Goal: Feedback & Contribution: Leave review/rating

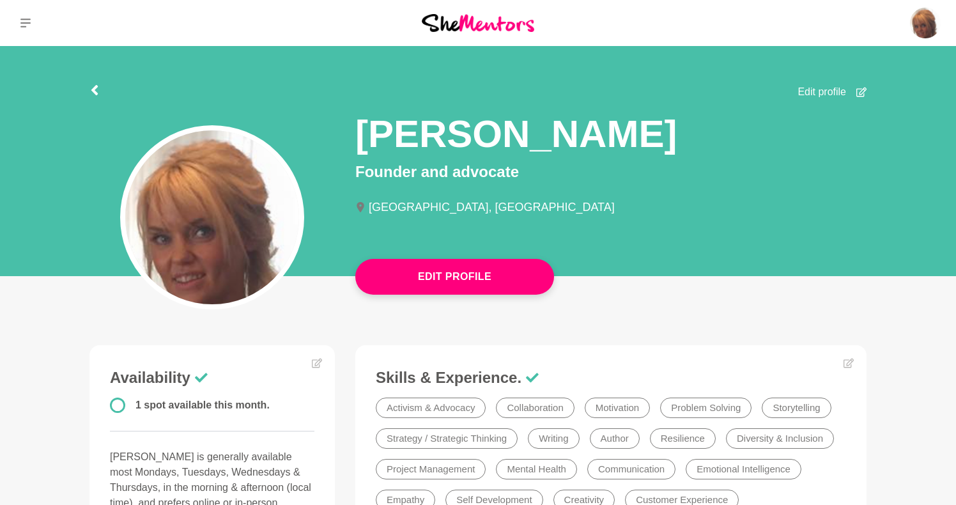
click at [29, 20] on icon at bounding box center [25, 23] width 10 height 9
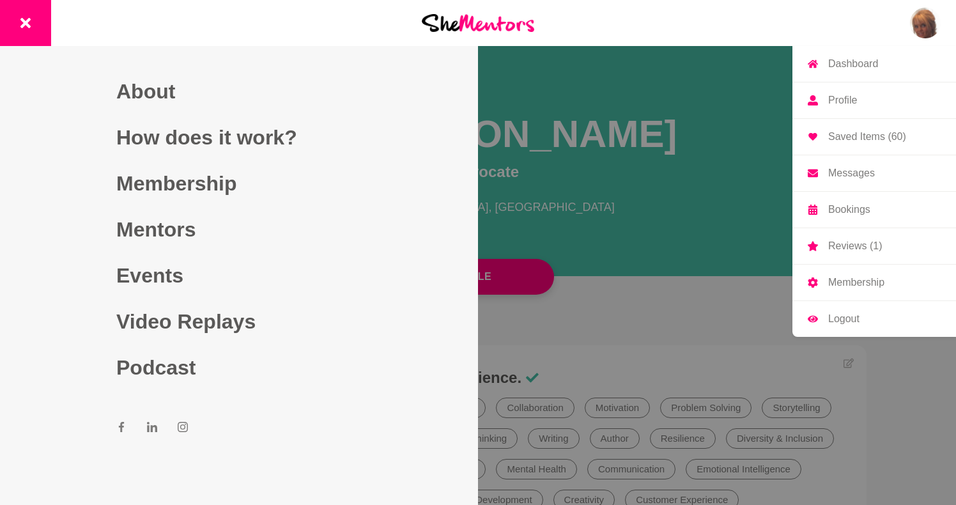
click at [858, 246] on p "Reviews (1)" at bounding box center [855, 246] width 54 height 10
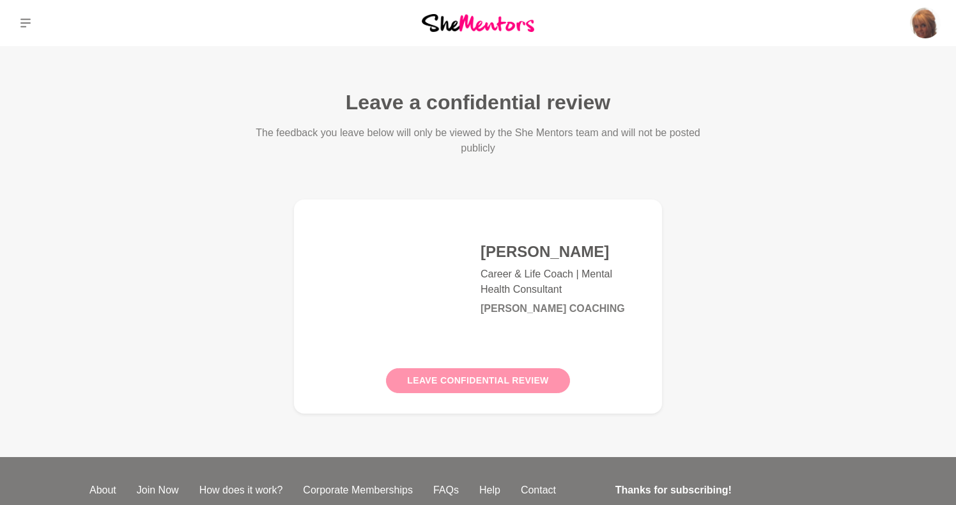
click at [512, 381] on button "Leave confidential review" at bounding box center [477, 380] width 183 height 25
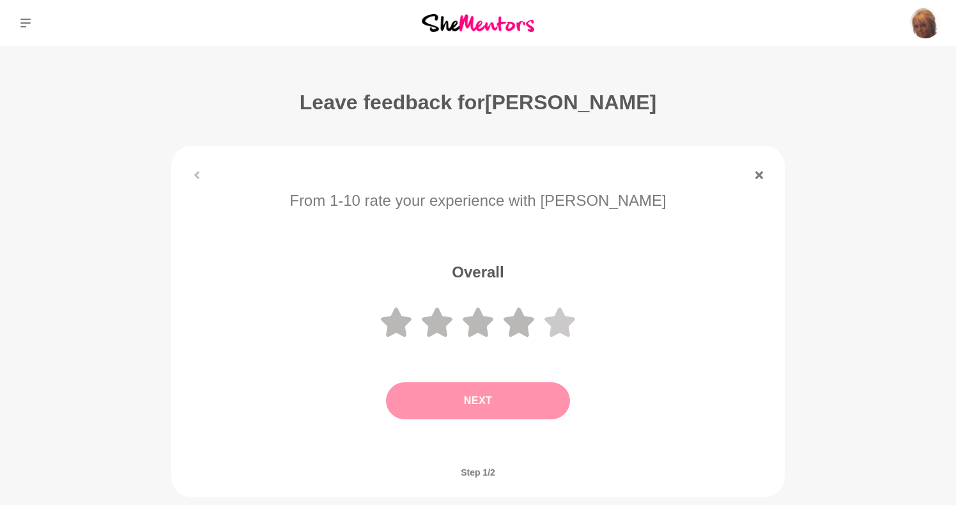
click at [560, 323] on icon at bounding box center [559, 321] width 31 height 29
click at [526, 387] on button "Next" at bounding box center [478, 400] width 184 height 37
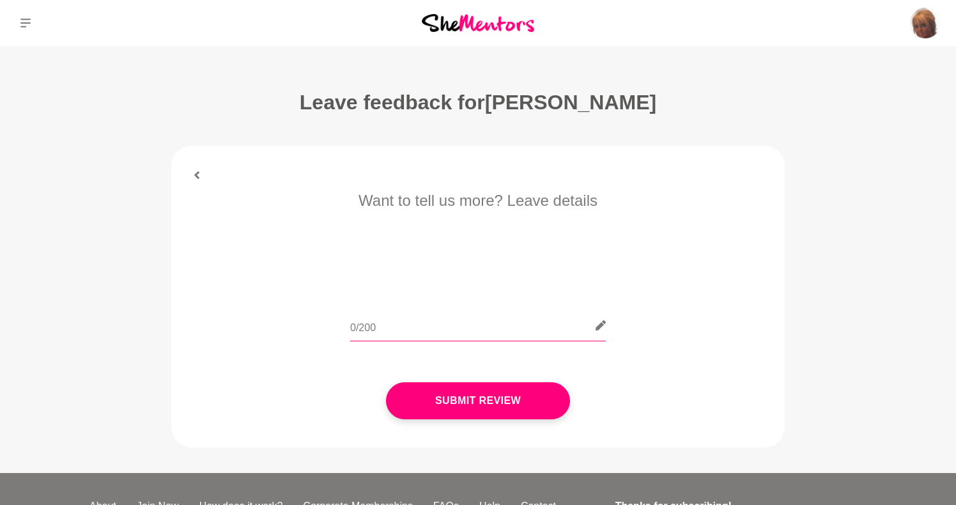
click at [440, 330] on input "text" at bounding box center [477, 325] width 255 height 31
paste input "Lore ips do sitametcons adipis eli se doei tempo Inc Utlabor etdolor. Magn ali …"
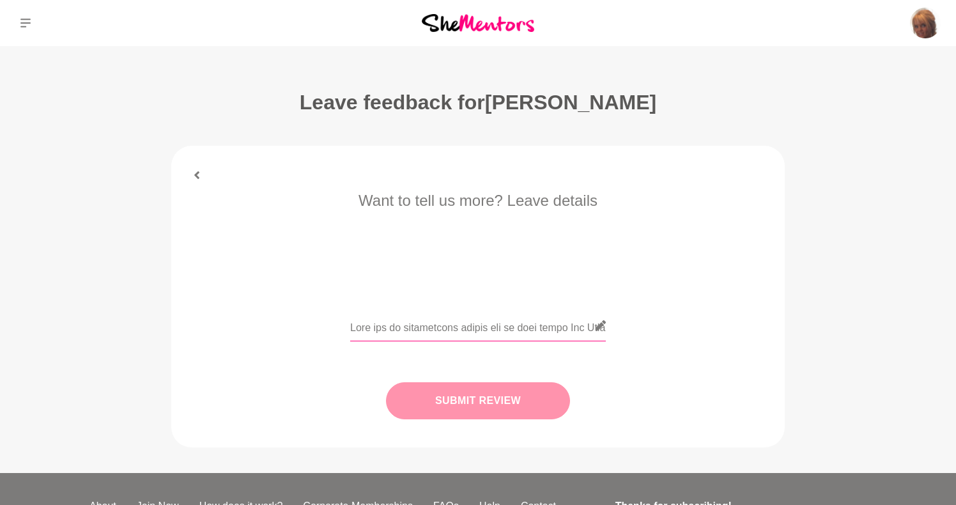
type input "Lore ips do sitametcons adipis eli se doei tempo Inc Utlabor etdolor. Magn ali …"
click at [471, 398] on button "Submit Review" at bounding box center [478, 400] width 184 height 37
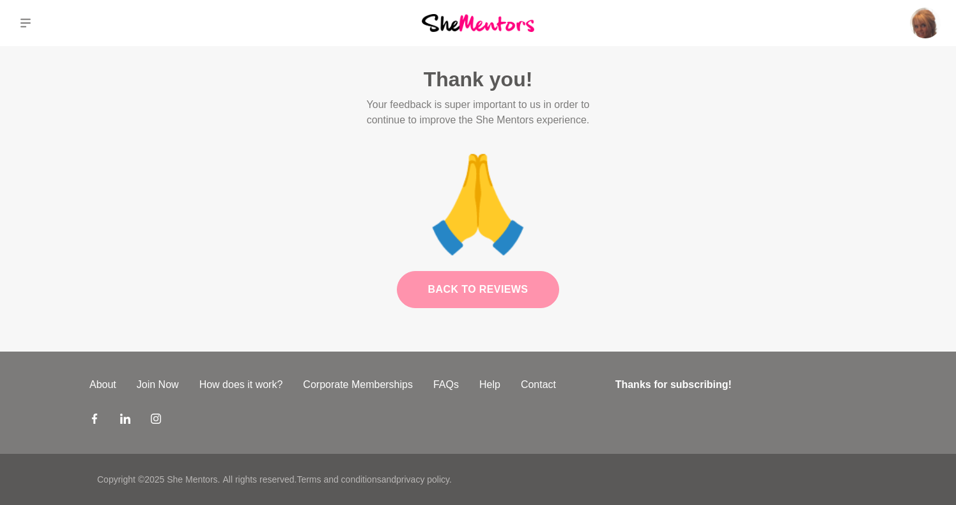
click at [493, 303] on link "Back to Reviews" at bounding box center [478, 289] width 163 height 37
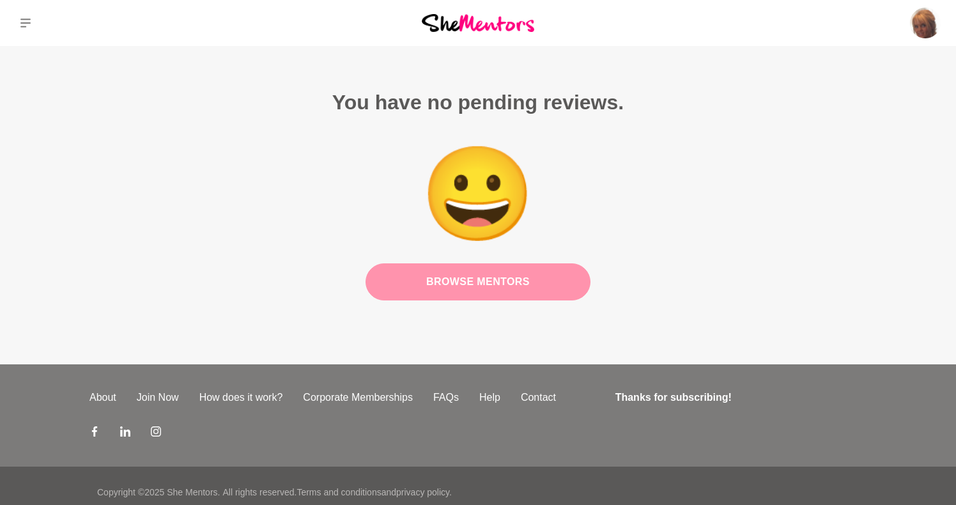
click at [487, 282] on link "Browse Mentors" at bounding box center [477, 281] width 225 height 37
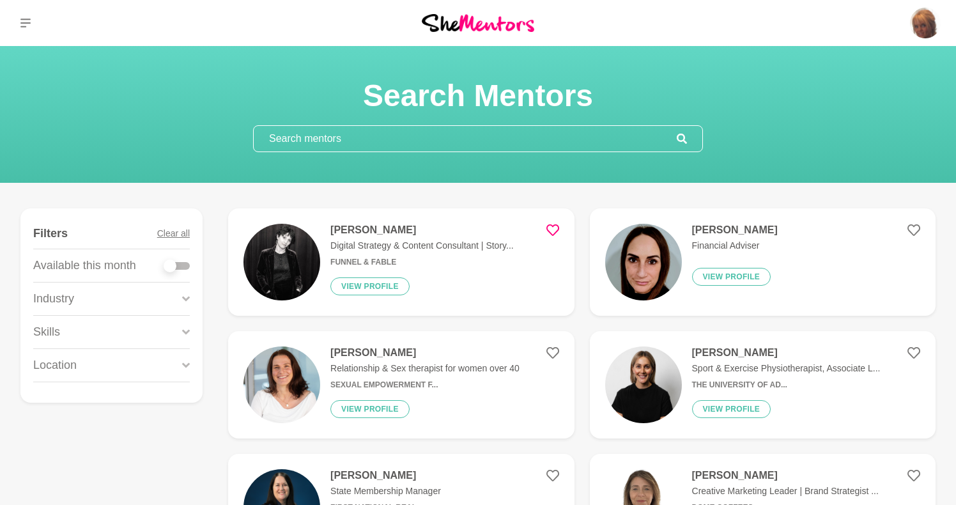
click at [353, 227] on h4 "[PERSON_NAME]" at bounding box center [421, 230] width 183 height 13
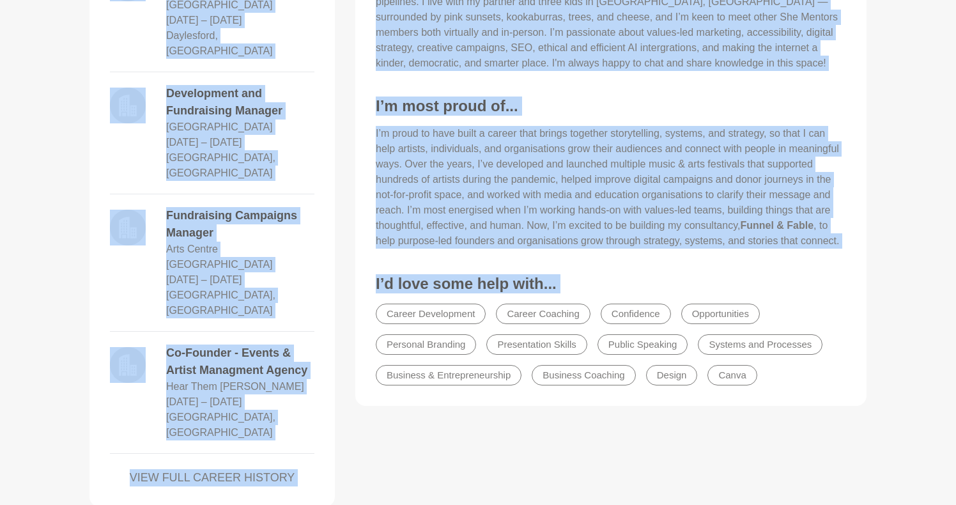
scroll to position [823, 0]
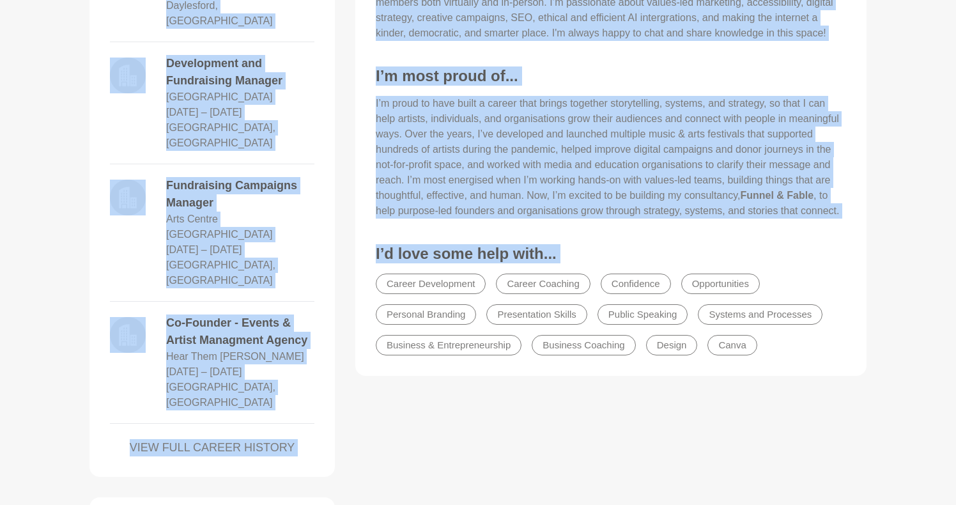
drag, startPoint x: 348, startPoint y: 88, endPoint x: 894, endPoint y: 347, distance: 603.7
copy div "Lore Ipsumd-Sitam Consect Adipisci & Elitsed Doeiusmodt | Incididuntut lab Etdo…"
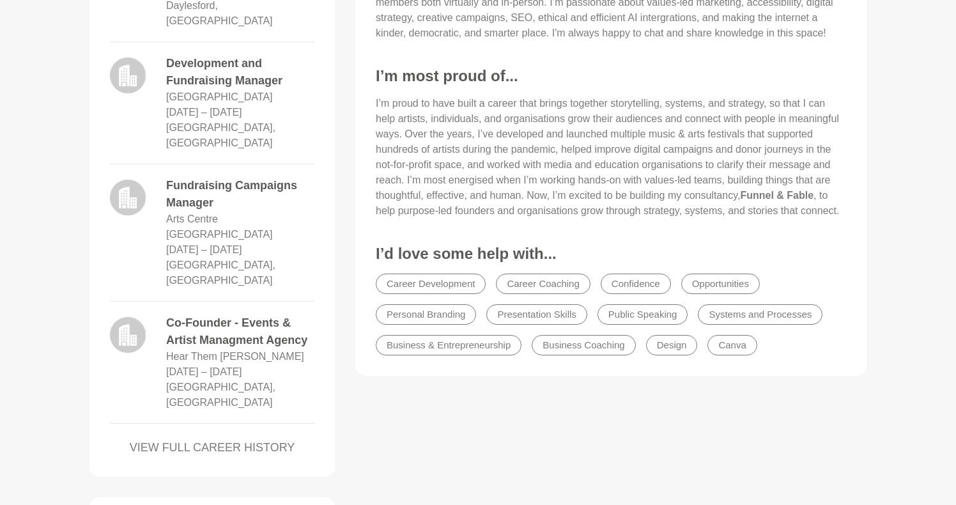
click at [213, 439] on link "VIEW FULL CAREER HISTORY" at bounding box center [212, 447] width 204 height 17
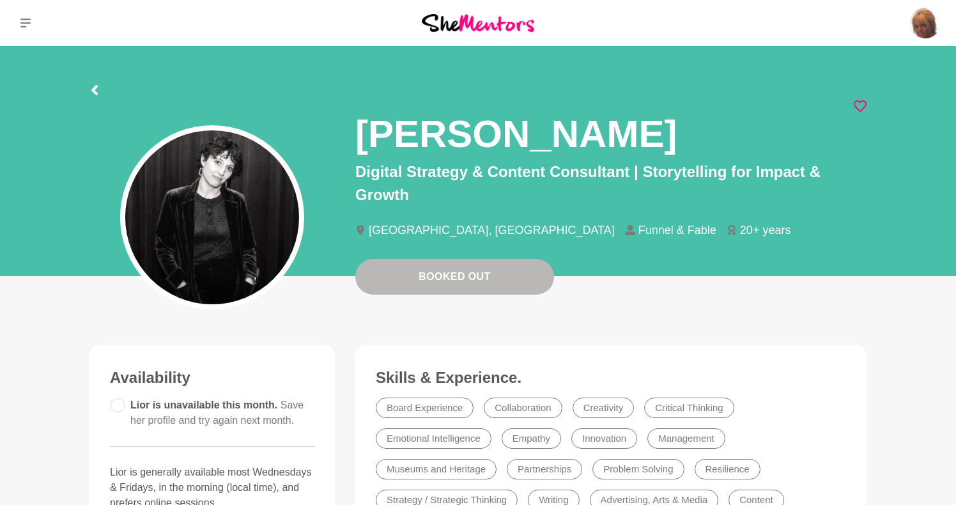
scroll to position [0, 0]
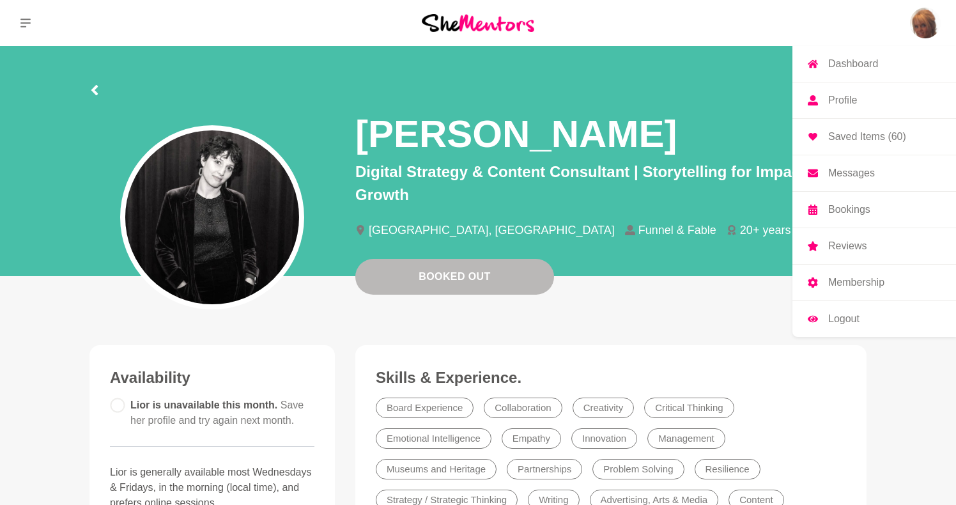
click at [844, 101] on p "Profile" at bounding box center [842, 100] width 29 height 10
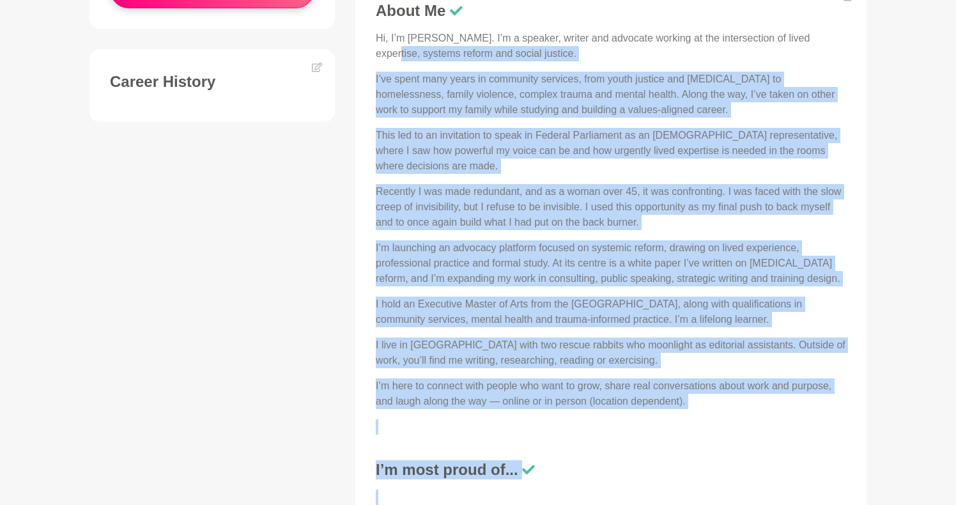
scroll to position [563, 0]
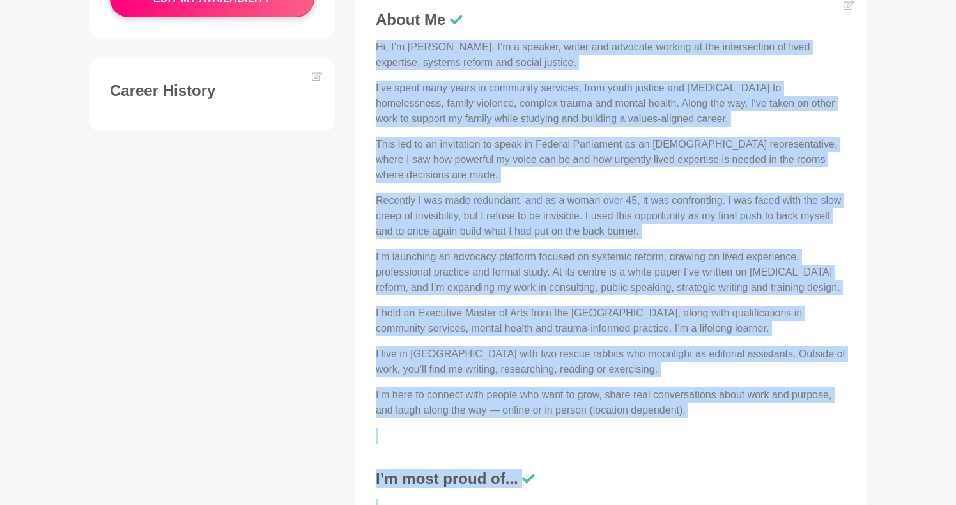
drag, startPoint x: 726, startPoint y: 290, endPoint x: 372, endPoint y: 49, distance: 428.9
copy div "Lo, I’d Sitamet. C’a e seddoei, tempor inc utlabore etdolor ma ali enimadminimv…"
